Goal: Transaction & Acquisition: Obtain resource

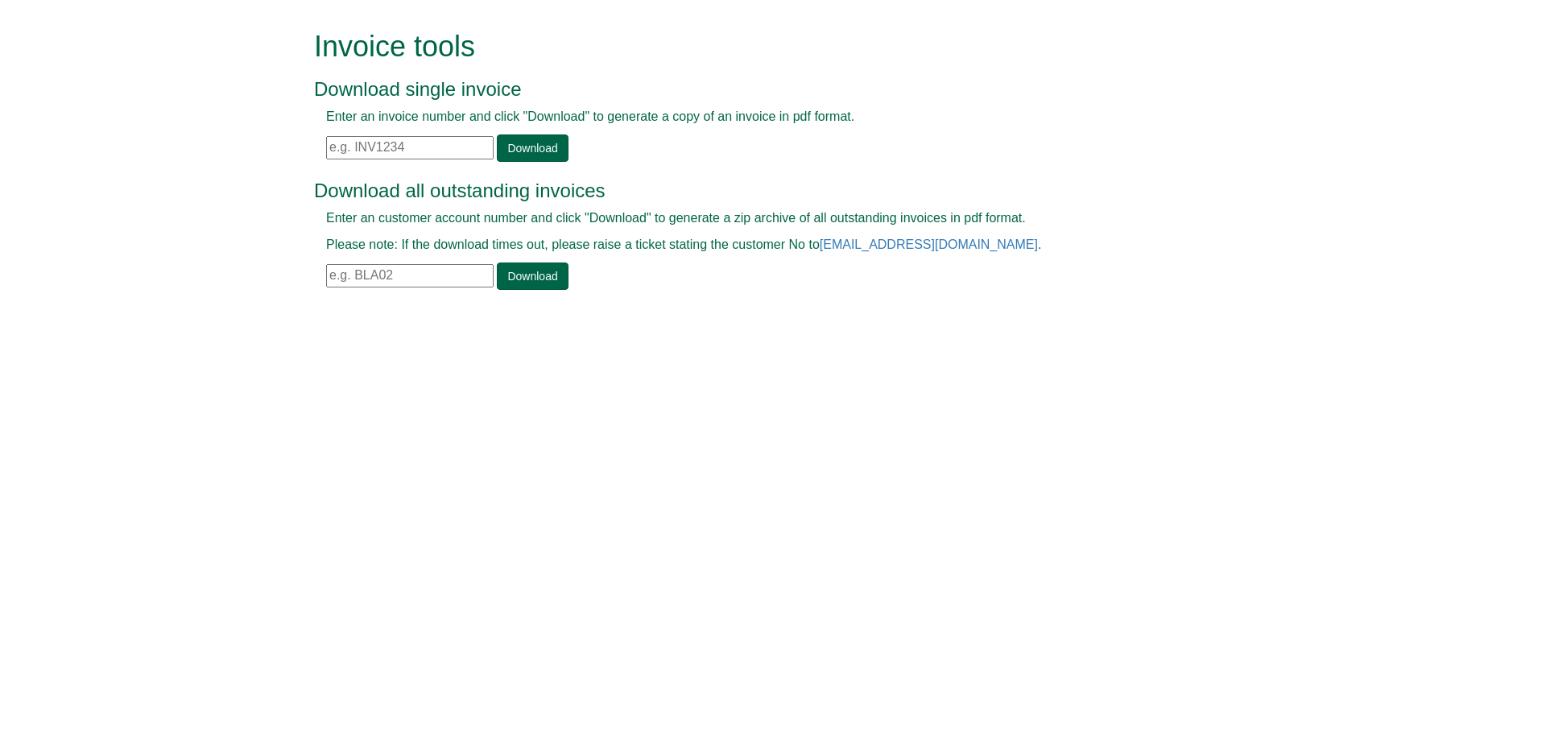
drag, startPoint x: 415, startPoint y: 157, endPoint x: 411, endPoint y: 147, distance: 10.5
click at [415, 155] on input "text" at bounding box center [409, 147] width 167 height 23
paste input "INV1398055"
click at [544, 147] on link "Download" at bounding box center [532, 147] width 71 height 27
drag, startPoint x: 457, startPoint y: 157, endPoint x: 207, endPoint y: 138, distance: 251.1
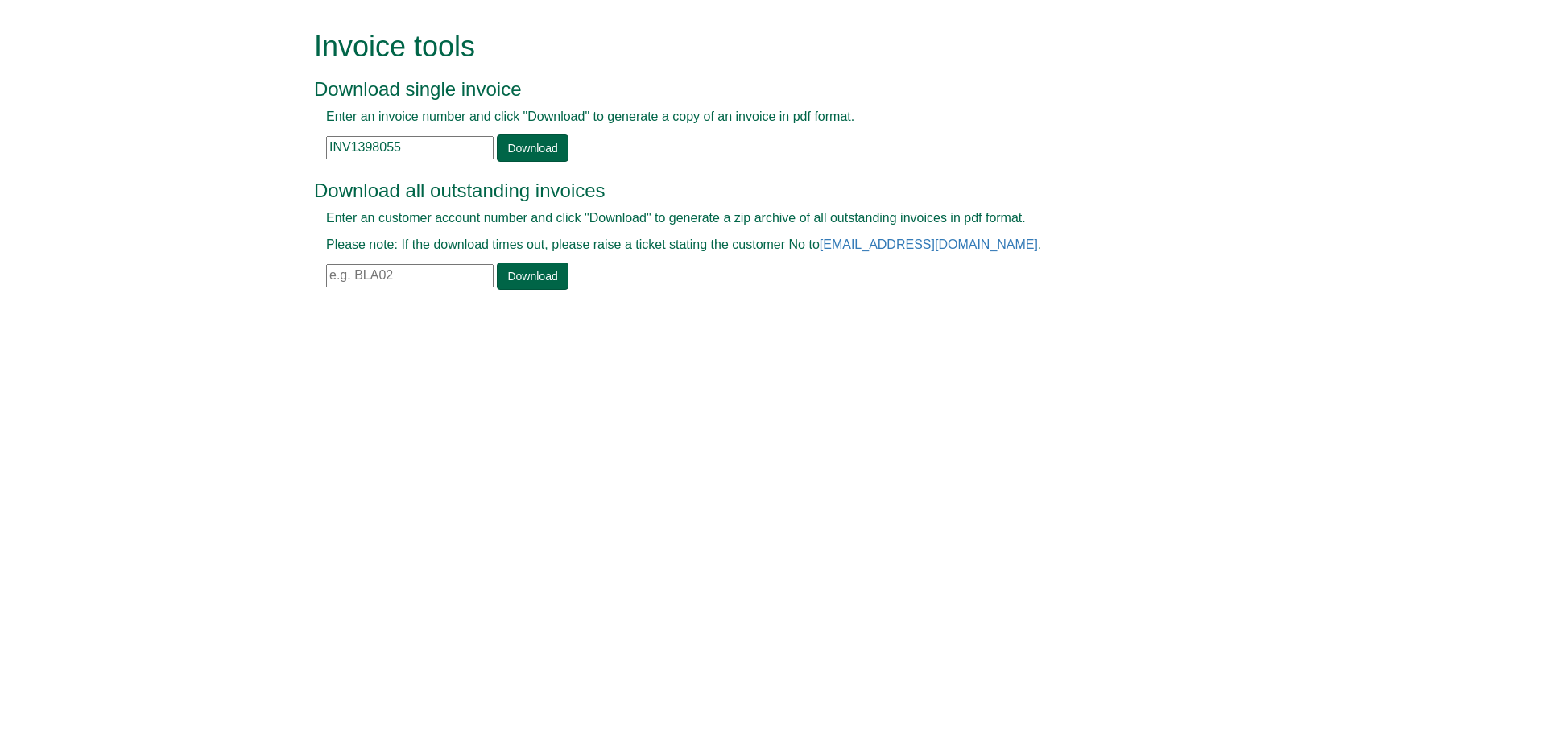
click at [207, 138] on form "Invoice tools Download single invoice Enter an invoice number and click "Downlo…" at bounding box center [773, 162] width 1546 height 324
paste input "60"
type input "INV1398060"
click at [554, 145] on link "Download" at bounding box center [532, 147] width 71 height 27
click at [391, 148] on input "text" at bounding box center [409, 147] width 167 height 23
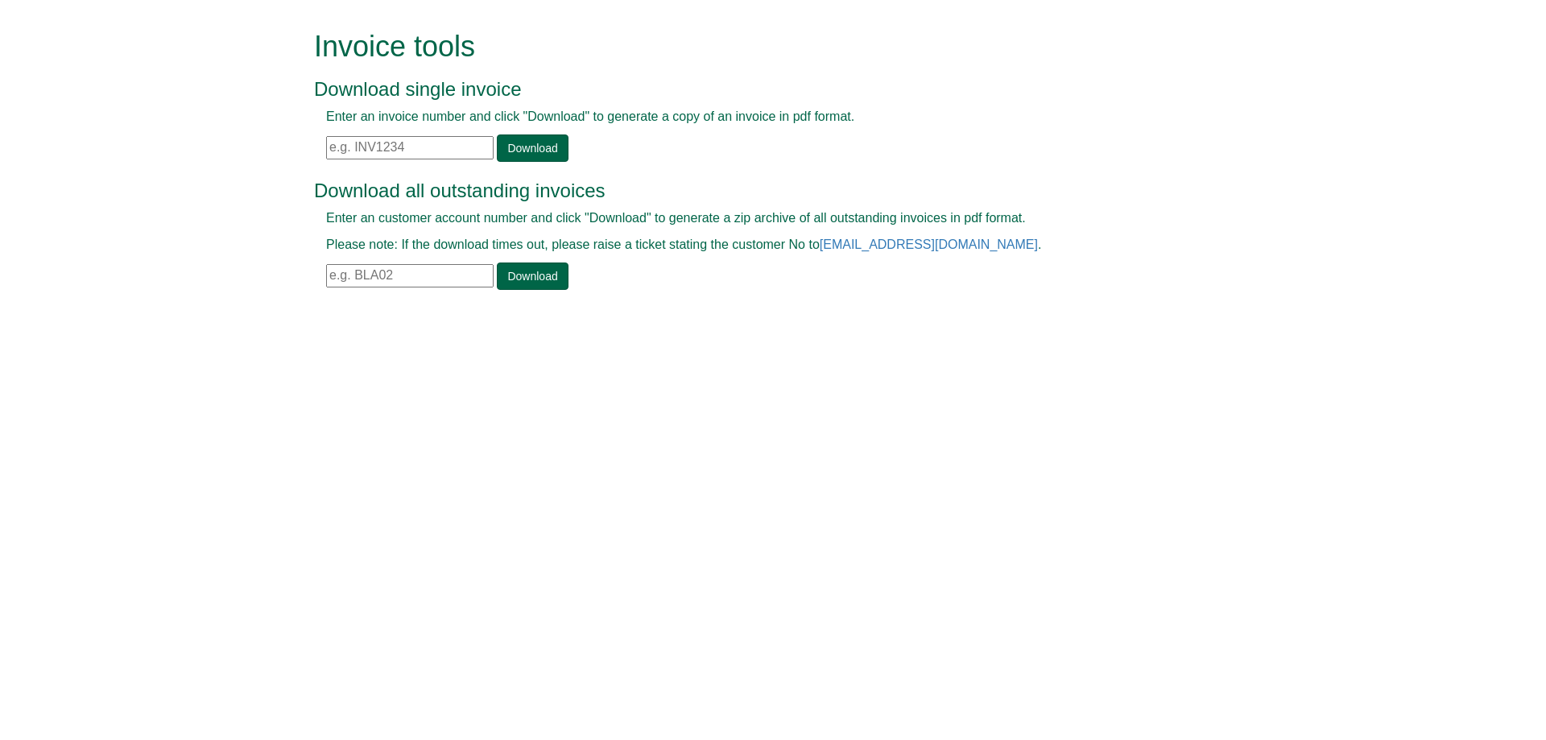
paste input "INV1398058"
type input "INV1398058"
click at [523, 152] on link "Download" at bounding box center [532, 147] width 71 height 27
